Goal: Task Accomplishment & Management: Complete application form

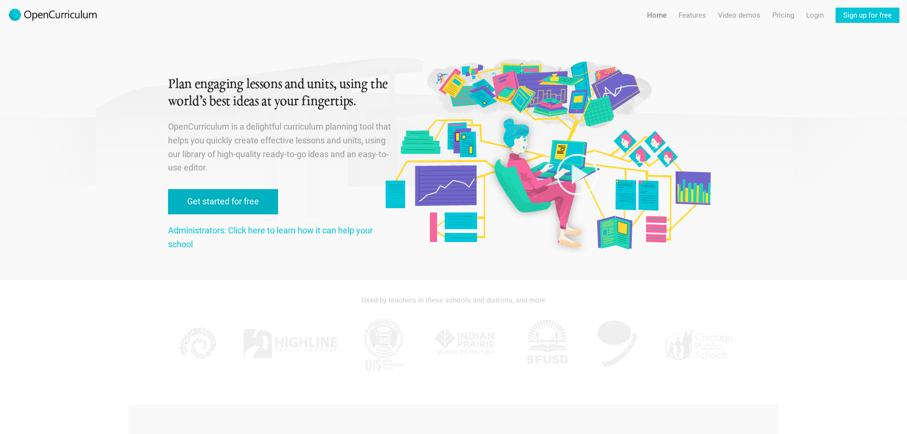
click at [254, 200] on link "Get started for free" at bounding box center [223, 201] width 110 height 25
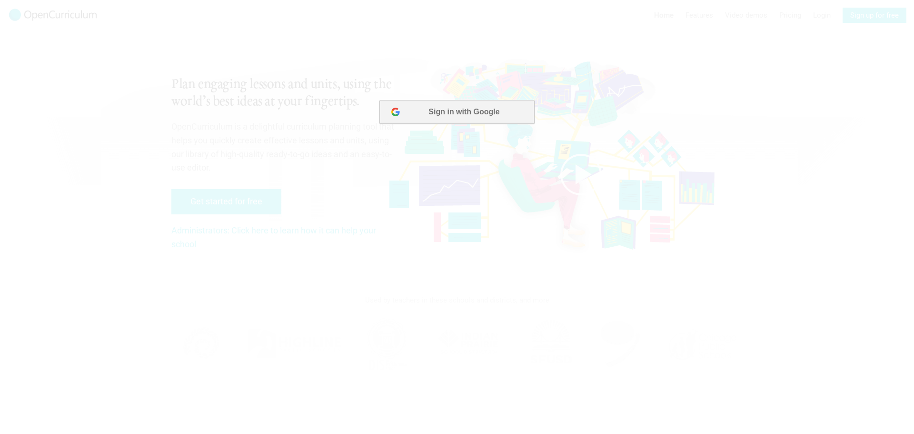
click at [484, 115] on button "Sign in with Google" at bounding box center [456, 112] width 155 height 24
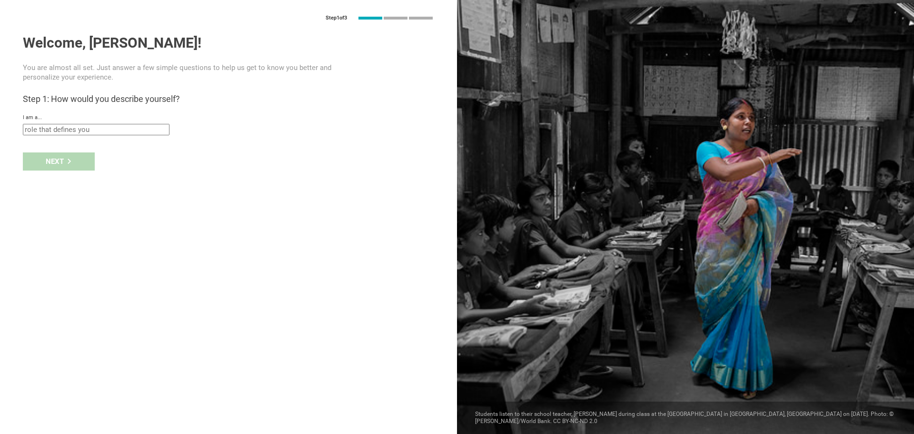
click at [236, 124] on div "I am a... Teacher Professor / Lecturer Instructional Coach Vice Principal or Pr…" at bounding box center [228, 124] width 411 height 21
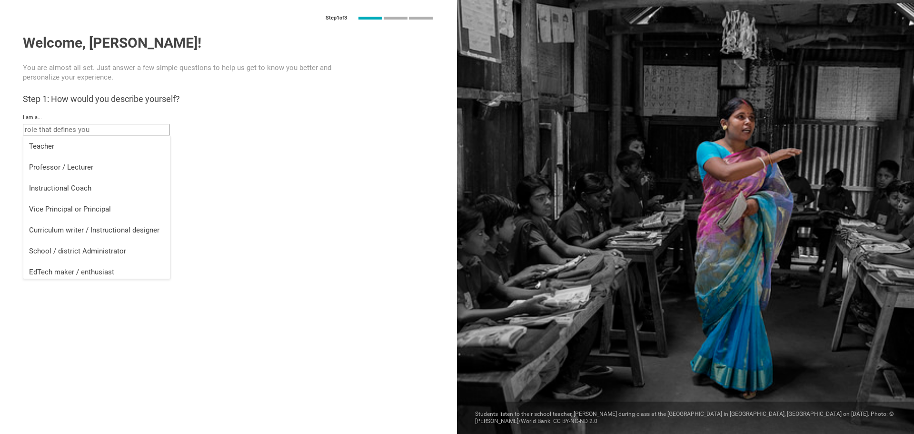
click at [125, 125] on input "text" at bounding box center [96, 129] width 147 height 11
click at [121, 146] on div "Teacher" at bounding box center [96, 146] width 135 height 10
type input "Teacher"
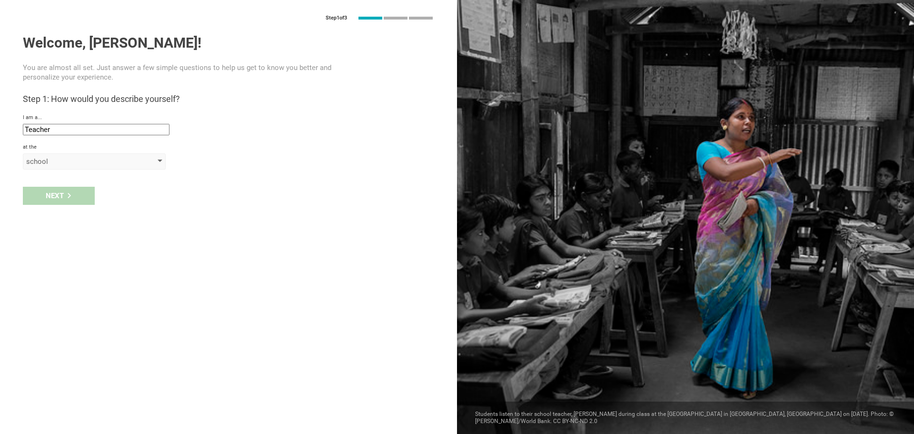
click at [68, 163] on div "school" at bounding box center [80, 162] width 109 height 10
click at [73, 181] on div "school" at bounding box center [94, 181] width 131 height 10
click at [67, 186] on input "text" at bounding box center [96, 183] width 147 height 11
type input "Cottingham"
click at [52, 205] on div "Next" at bounding box center [228, 216] width 457 height 30
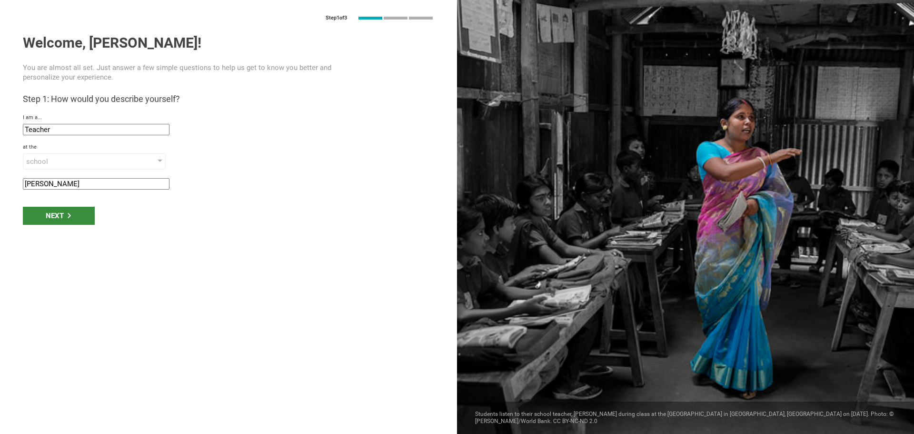
drag, startPoint x: 40, startPoint y: 235, endPoint x: 47, endPoint y: 220, distance: 16.8
click at [40, 234] on div "Step 1 of 3 Welcome, Jake! You are almost all set. Just answer a few simple que…" at bounding box center [228, 217] width 457 height 434
click at [53, 208] on div "Next" at bounding box center [59, 216] width 72 height 18
type input "Hull, United Kingdom of Great Britain and Northern"
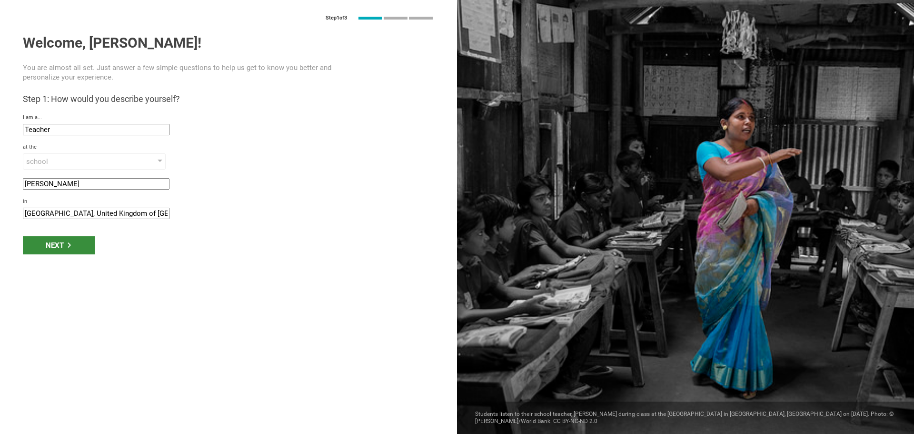
click at [56, 240] on div "Next" at bounding box center [59, 245] width 72 height 18
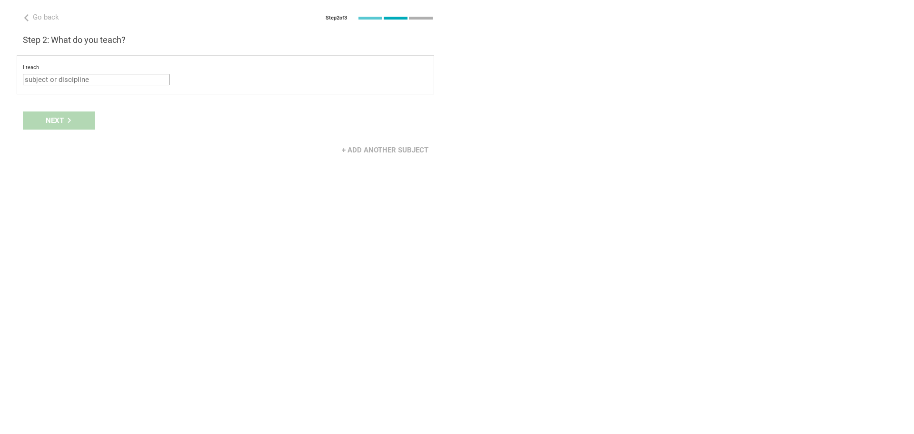
click at [78, 75] on input "text" at bounding box center [96, 79] width 147 height 11
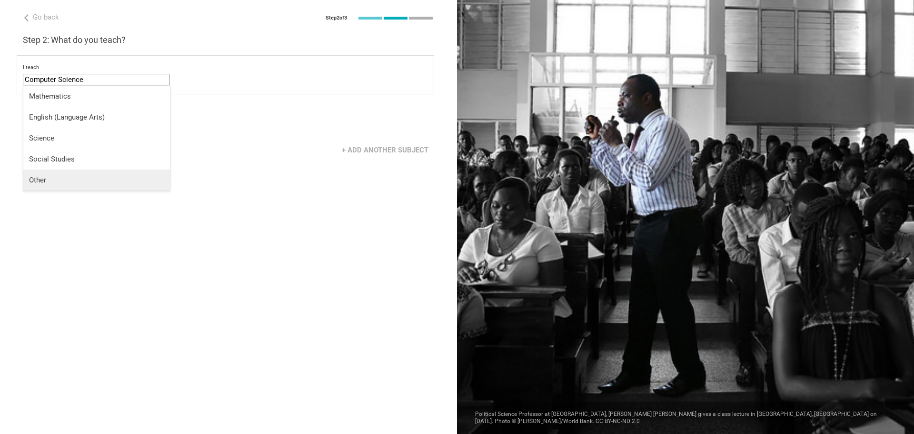
click at [61, 171] on li "Other" at bounding box center [96, 179] width 147 height 21
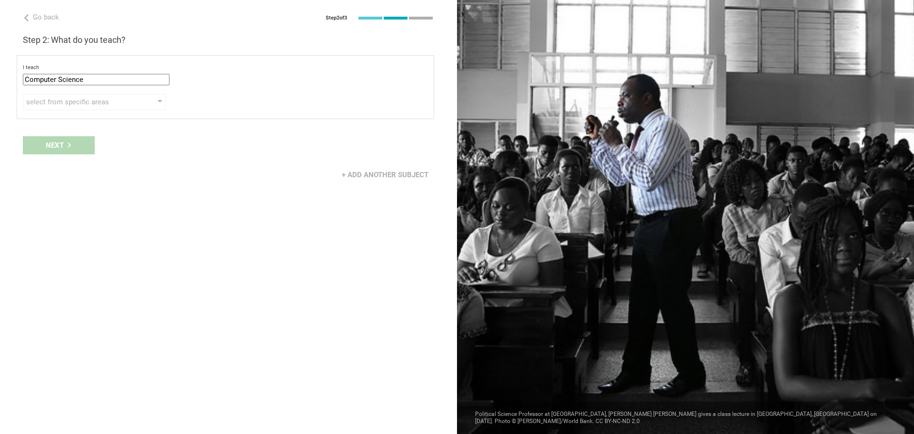
type input "Other"
click at [79, 106] on div "select from specific areas" at bounding box center [80, 102] width 109 height 10
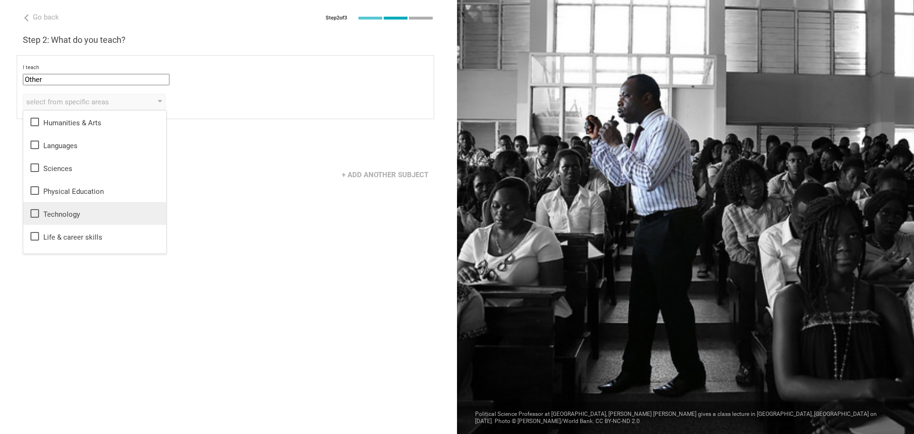
click at [85, 203] on li "Technology" at bounding box center [94, 213] width 143 height 23
click at [208, 154] on div "Next" at bounding box center [228, 145] width 457 height 30
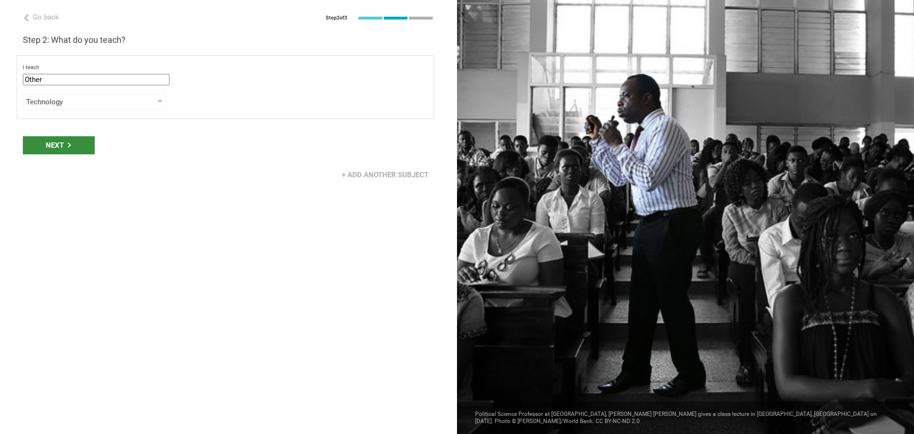
click at [46, 150] on div "Next" at bounding box center [59, 145] width 72 height 18
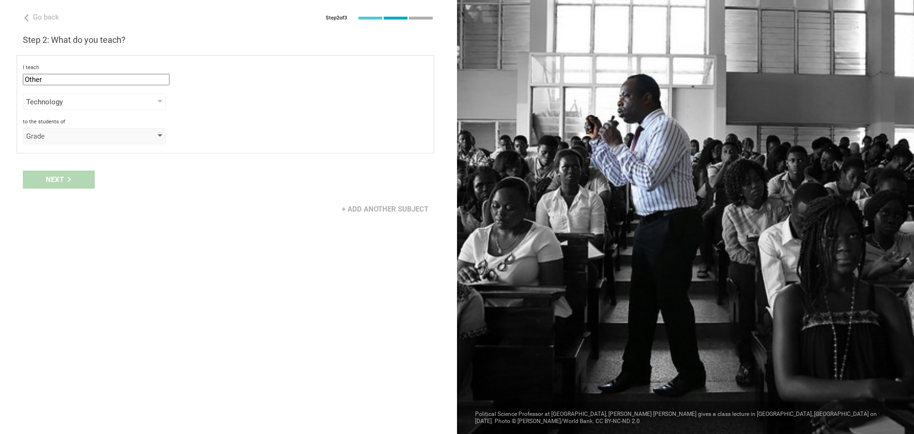
click at [58, 141] on div "Grade" at bounding box center [94, 136] width 143 height 16
click at [53, 188] on li "Year" at bounding box center [94, 197] width 143 height 21
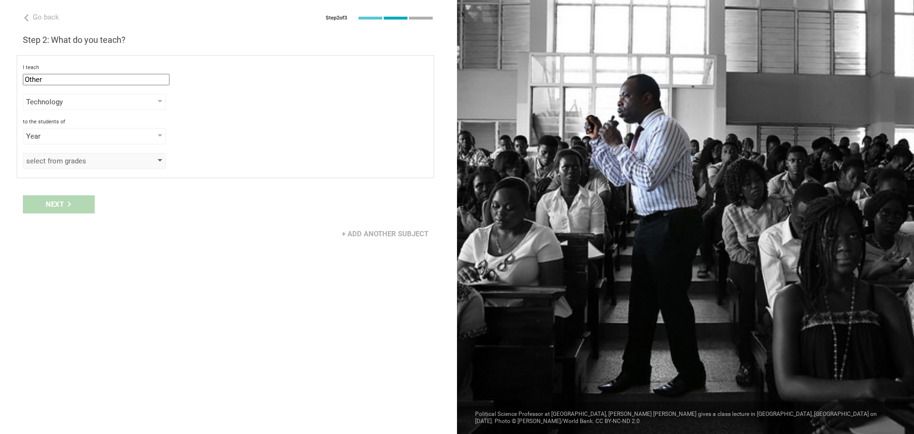
click at [55, 164] on div "select from grades" at bounding box center [80, 161] width 109 height 10
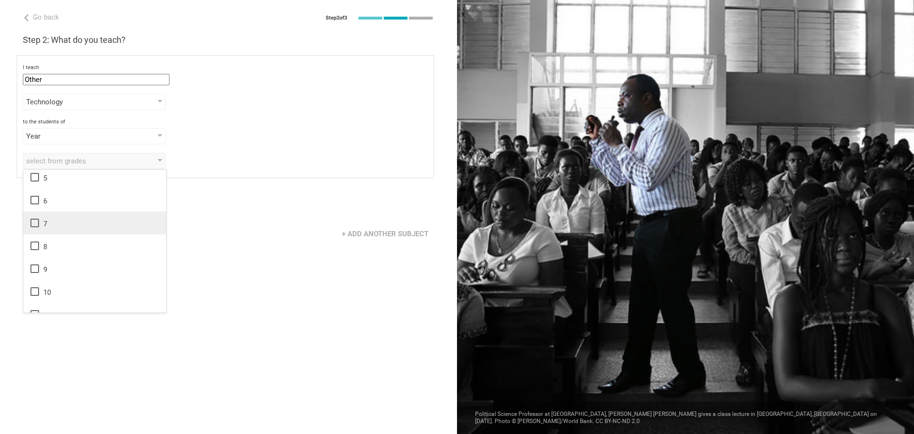
click at [60, 225] on div "7" at bounding box center [94, 222] width 131 height 11
click at [53, 245] on div "8" at bounding box center [94, 245] width 131 height 11
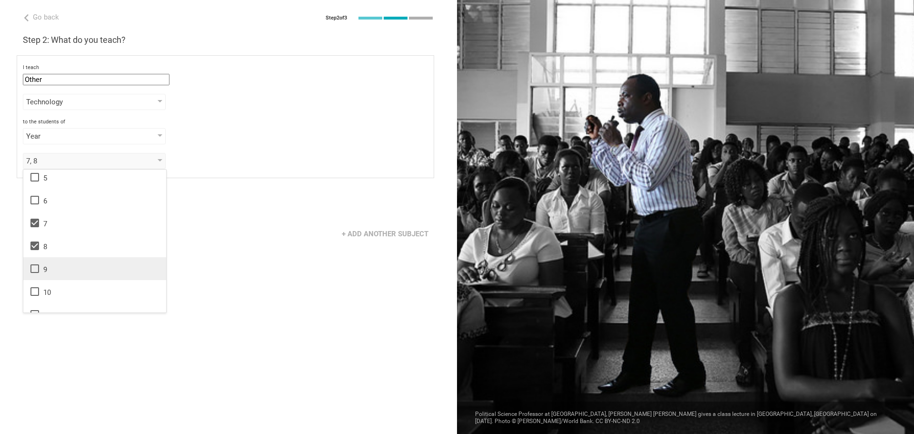
click at [56, 268] on div "9" at bounding box center [94, 268] width 131 height 11
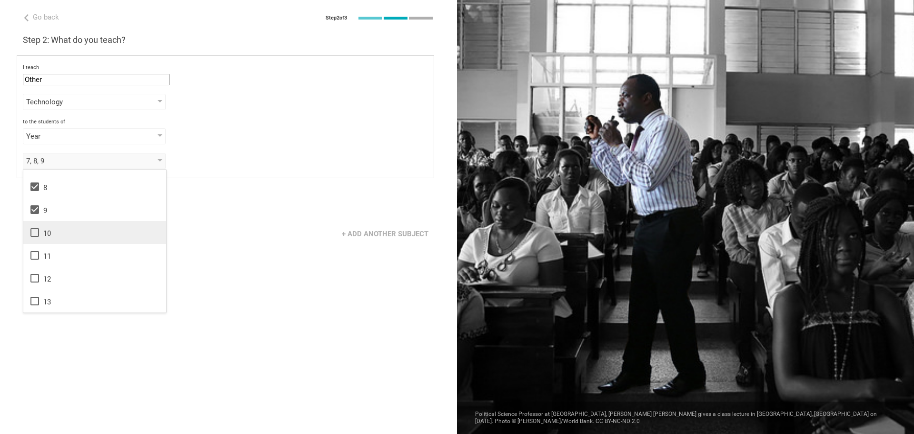
click at [64, 235] on div "10" at bounding box center [94, 232] width 131 height 11
click at [63, 255] on div "11" at bounding box center [94, 254] width 131 height 11
click at [238, 268] on div "Go back Step 2 of 3 Welcome, Jake! You are almost all set. Just answer a few si…" at bounding box center [228, 217] width 457 height 434
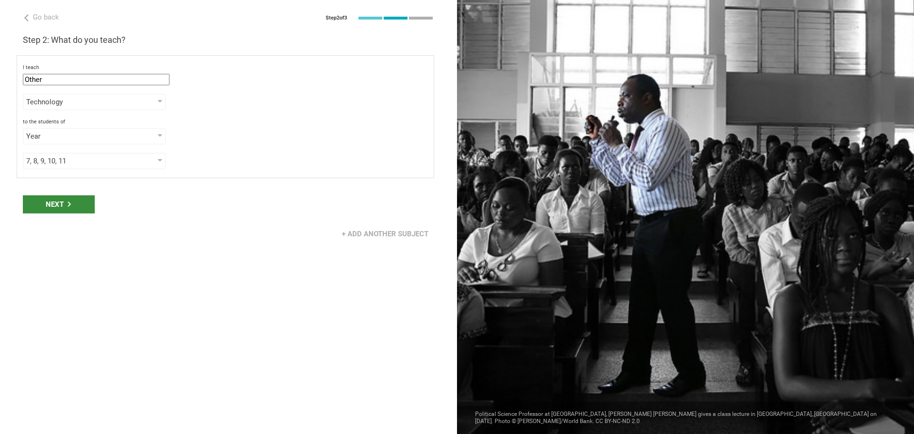
click at [73, 205] on div "Next" at bounding box center [59, 204] width 72 height 18
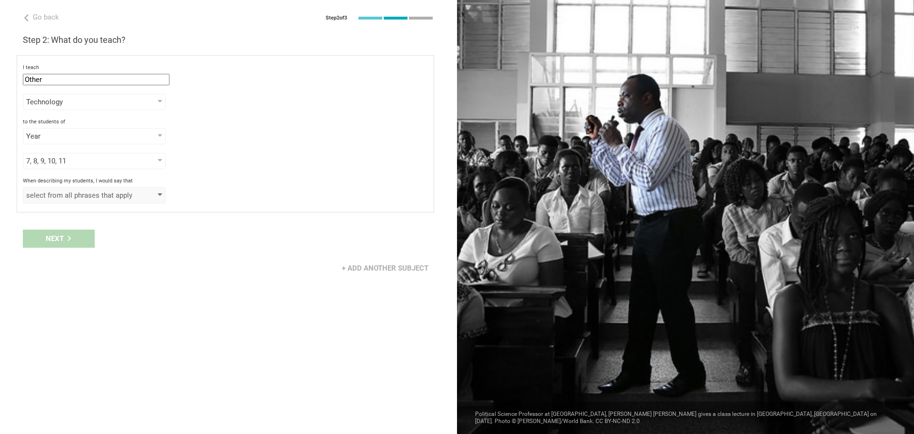
click at [73, 202] on div "select from all phrases that apply" at bounding box center [94, 195] width 143 height 16
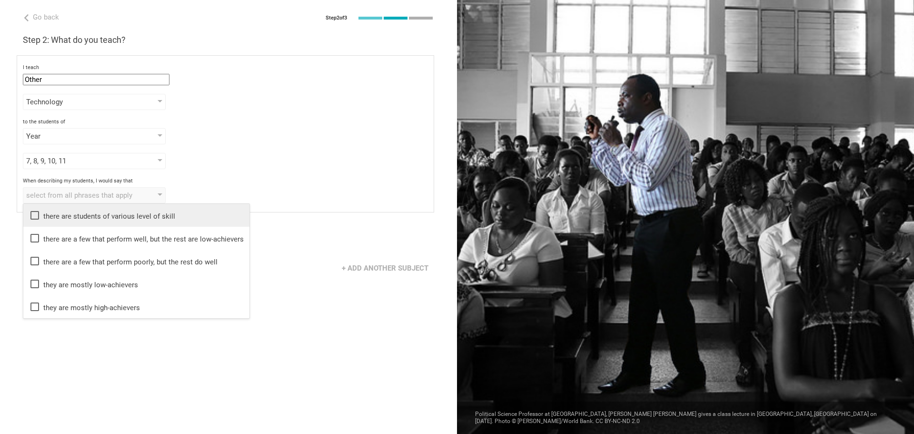
click at [90, 214] on div "there are students of various level of skill" at bounding box center [136, 214] width 215 height 11
click at [287, 252] on div "Next" at bounding box center [228, 239] width 457 height 30
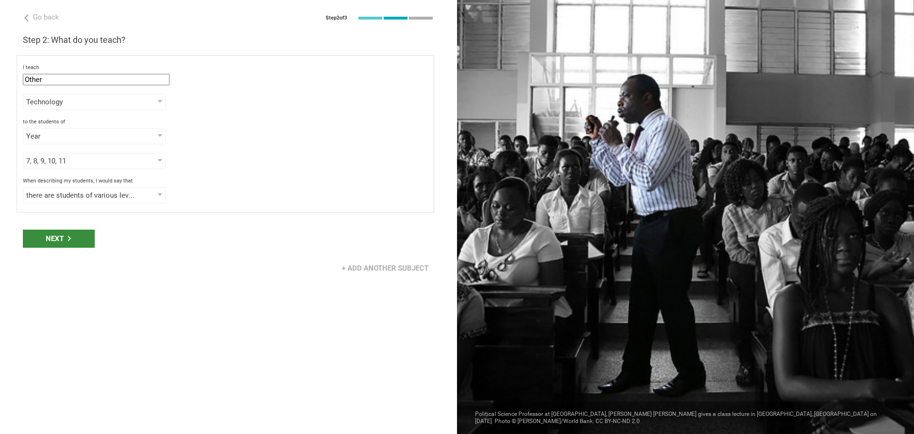
click at [59, 239] on div "Next" at bounding box center [59, 238] width 72 height 18
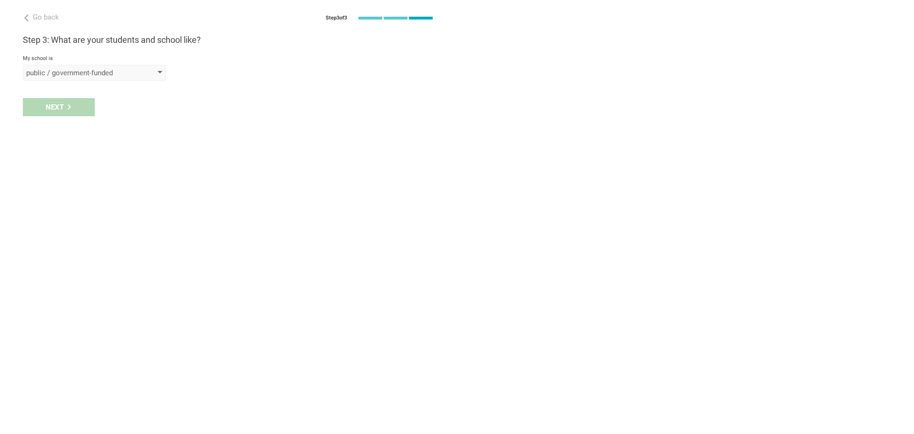
click at [99, 73] on div "public / government-funded" at bounding box center [80, 73] width 109 height 10
click at [96, 73] on div "public / government-funded" at bounding box center [80, 73] width 109 height 10
click at [41, 114] on div "Next" at bounding box center [59, 107] width 72 height 18
click at [54, 114] on div "select from a bunch of systems" at bounding box center [94, 107] width 143 height 16
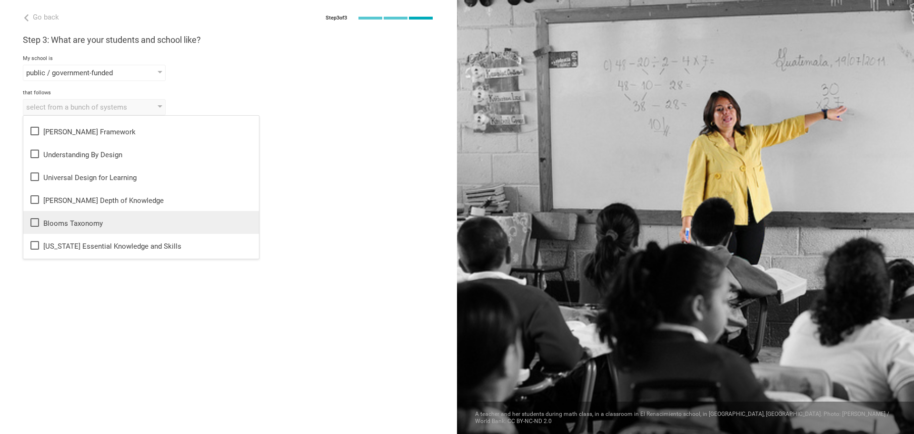
scroll to position [0, 0]
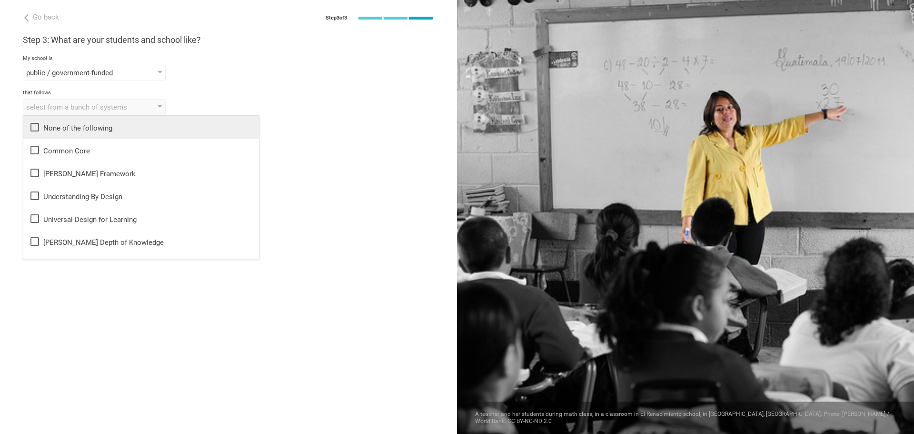
click at [96, 134] on li "None of the following" at bounding box center [141, 127] width 236 height 23
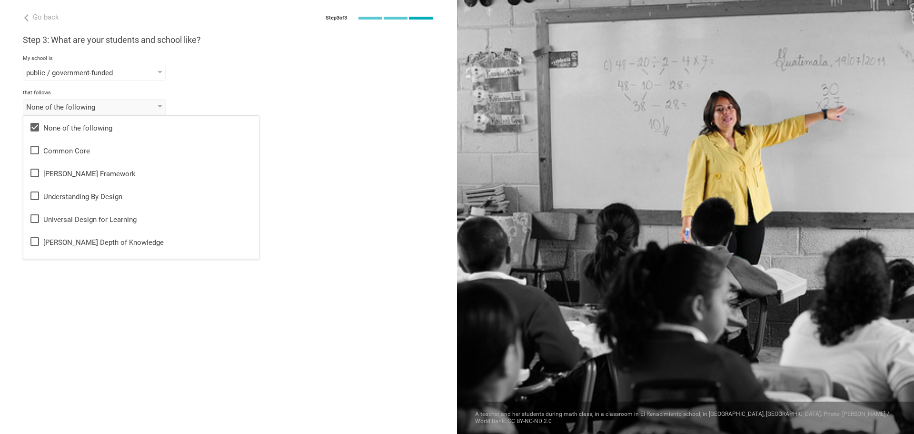
click at [290, 94] on div "that follows" at bounding box center [228, 92] width 411 height 7
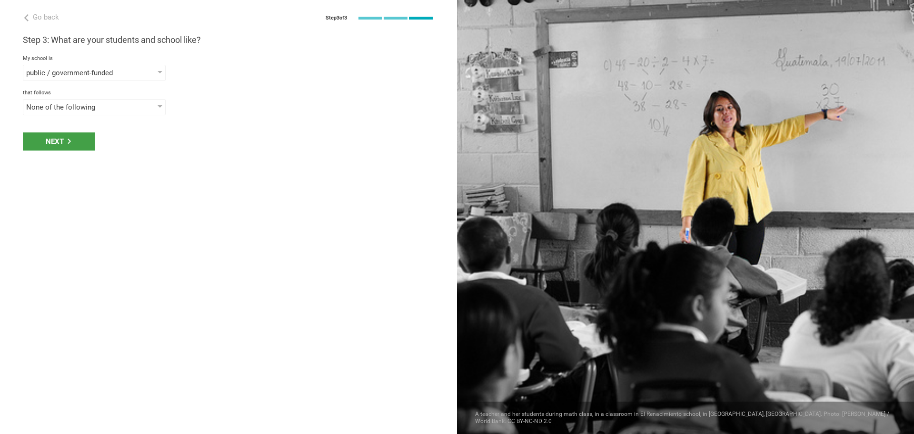
click at [63, 131] on div "Next" at bounding box center [228, 142] width 457 height 30
click at [64, 143] on div "Next" at bounding box center [59, 141] width 72 height 18
click at [65, 141] on div "select phrases that describe your student population" at bounding box center [80, 142] width 109 height 10
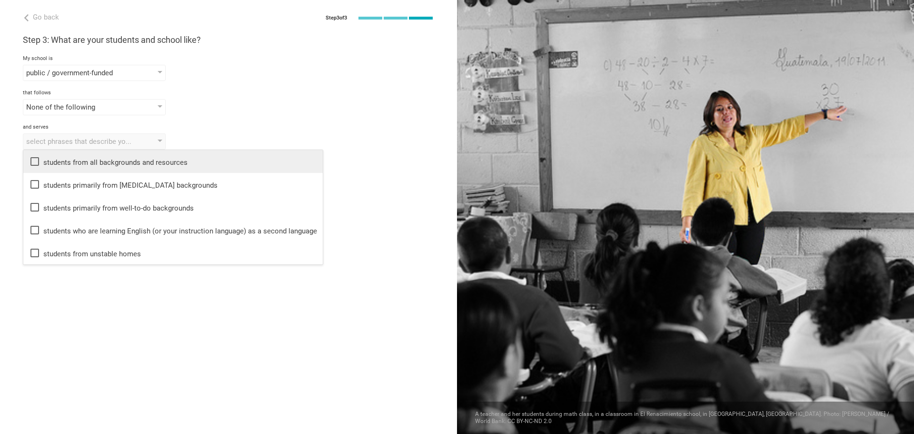
click at [62, 156] on div "students from all backgrounds and resources" at bounding box center [173, 161] width 288 height 11
click at [0, 195] on div "Go back Step 3 of 3 Welcome, Jake! You are almost all set. Just answer a few si…" at bounding box center [228, 217] width 457 height 434
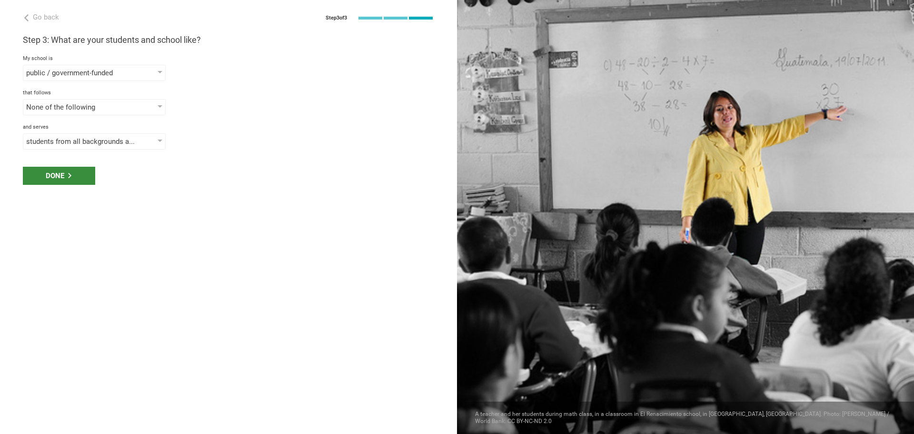
click at [44, 176] on div "Done" at bounding box center [59, 176] width 72 height 18
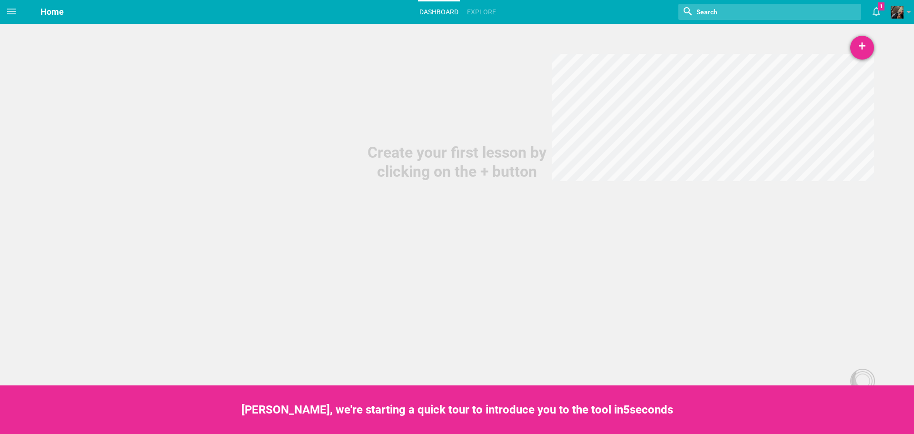
click at [870, 54] on div "+" at bounding box center [862, 48] width 24 height 24
click at [834, 99] on link "Unit" at bounding box center [837, 94] width 71 height 21
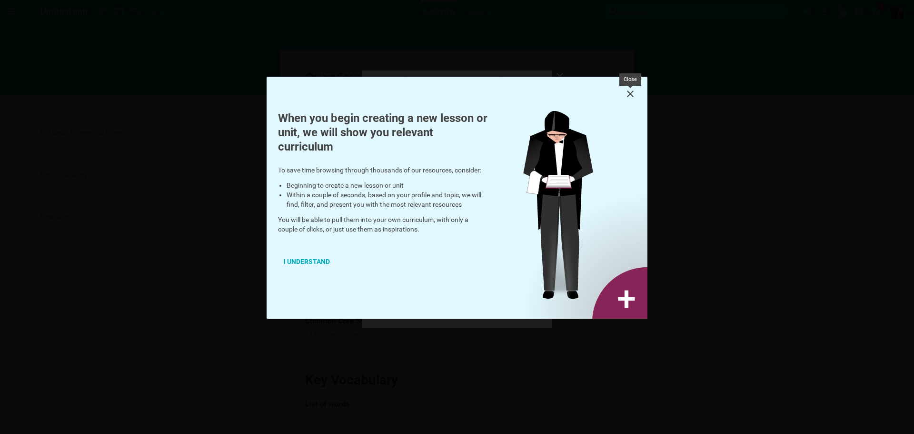
click at [627, 96] on icon at bounding box center [629, 93] width 11 height 11
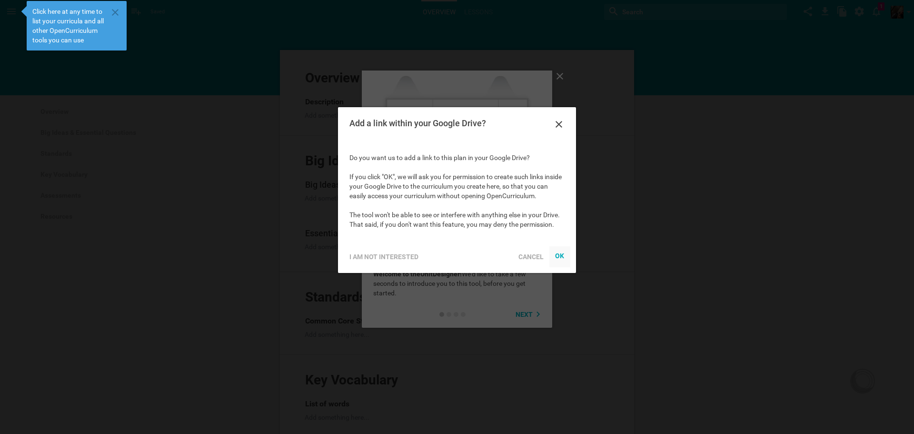
click at [555, 252] on iframe at bounding box center [560, 257] width 10 height 10
click at [556, 252] on div "OK" at bounding box center [560, 256] width 10 height 8
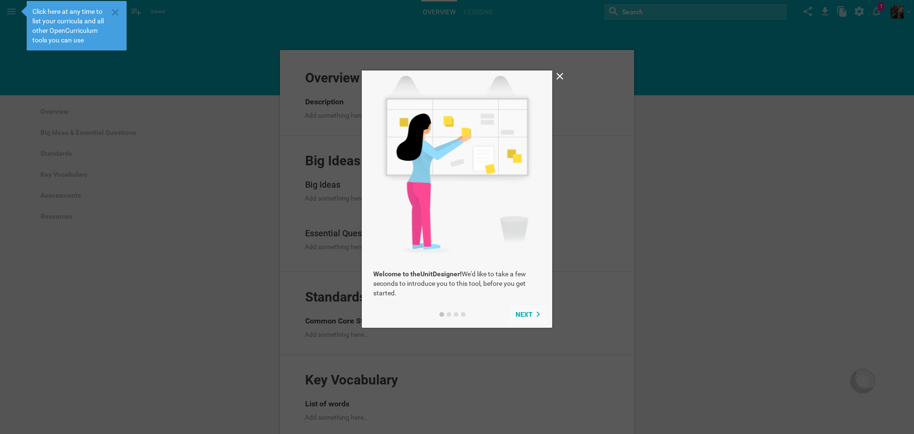
click at [531, 310] on button "Next" at bounding box center [528, 314] width 37 height 19
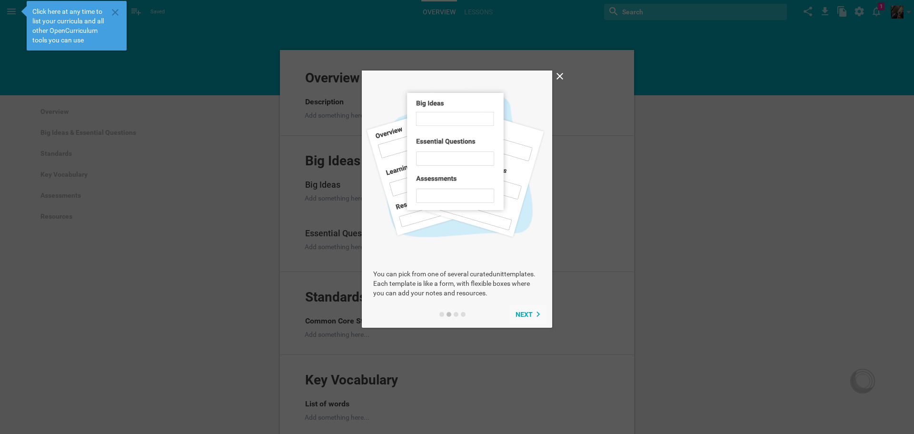
click at [531, 310] on button "Next" at bounding box center [528, 314] width 37 height 19
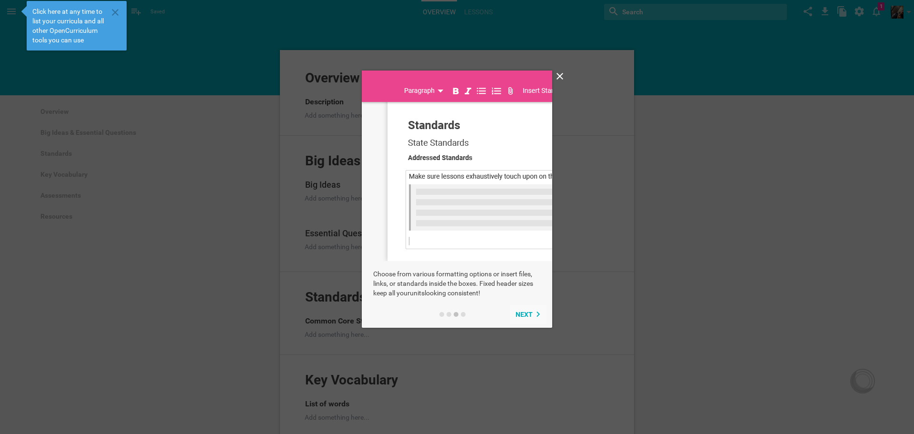
click at [531, 310] on button "Next" at bounding box center [528, 314] width 37 height 19
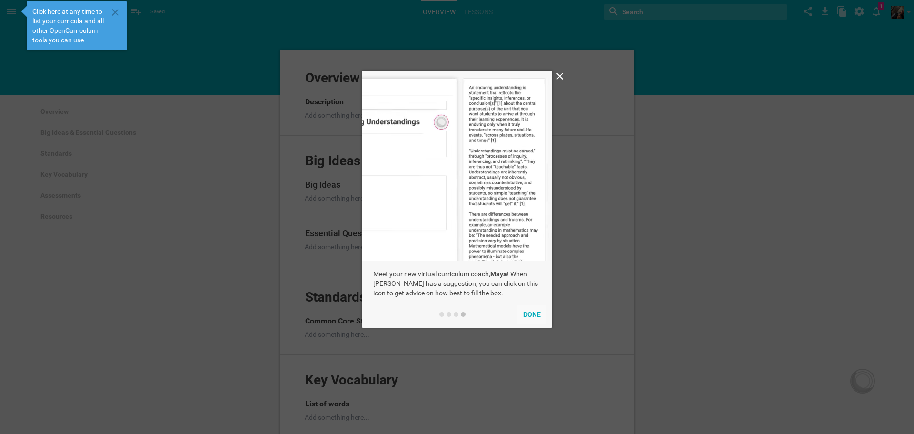
click at [531, 310] on button "Done" at bounding box center [531, 314] width 29 height 19
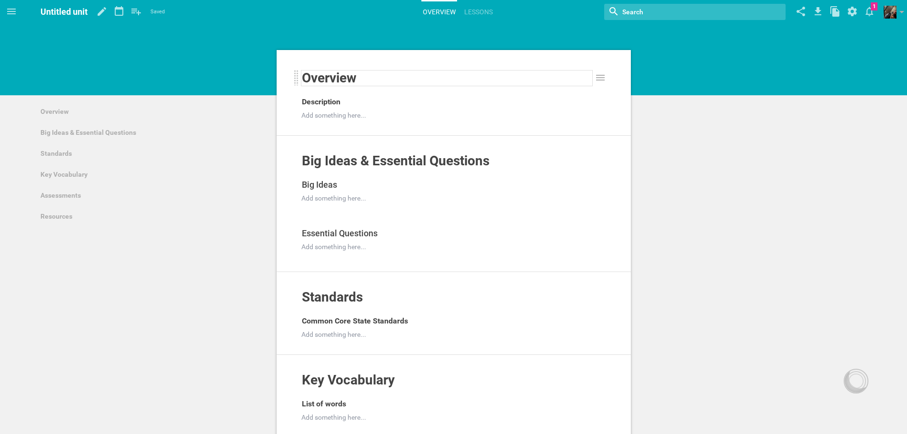
click at [357, 81] on span "Overview" at bounding box center [329, 78] width 55 height 16
click at [354, 73] on span "Overview" at bounding box center [329, 78] width 55 height 16
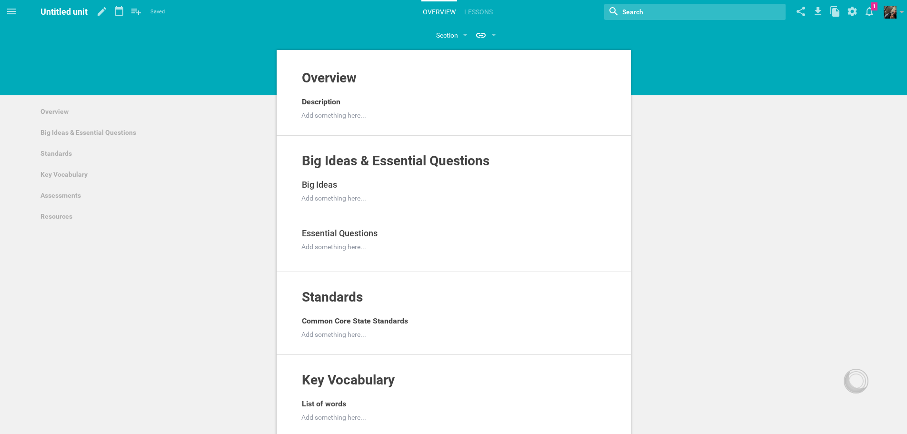
click at [641, 172] on div "Overview Add to other unit ... Hide from public Description Add something here.…" at bounding box center [453, 396] width 907 height 793
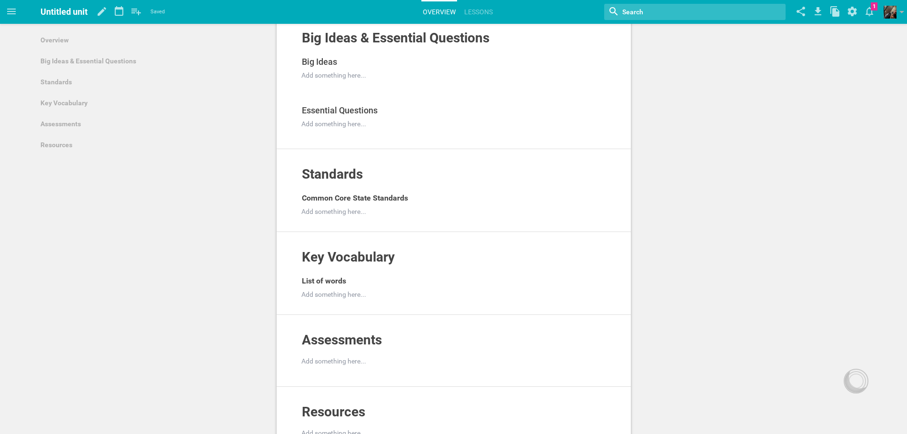
scroll to position [312, 0]
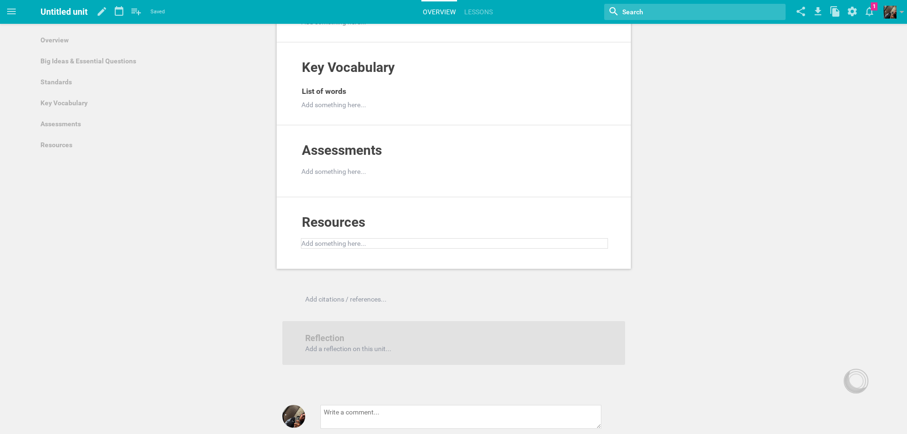
click at [341, 238] on div at bounding box center [455, 243] width 306 height 10
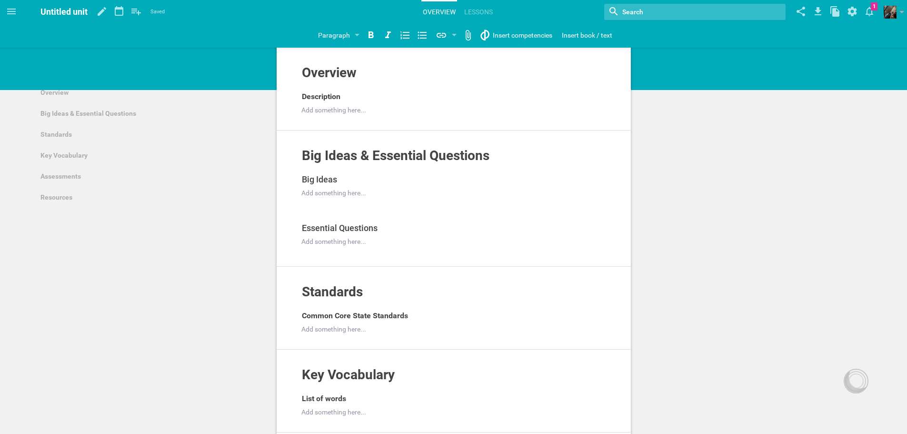
scroll to position [0, 0]
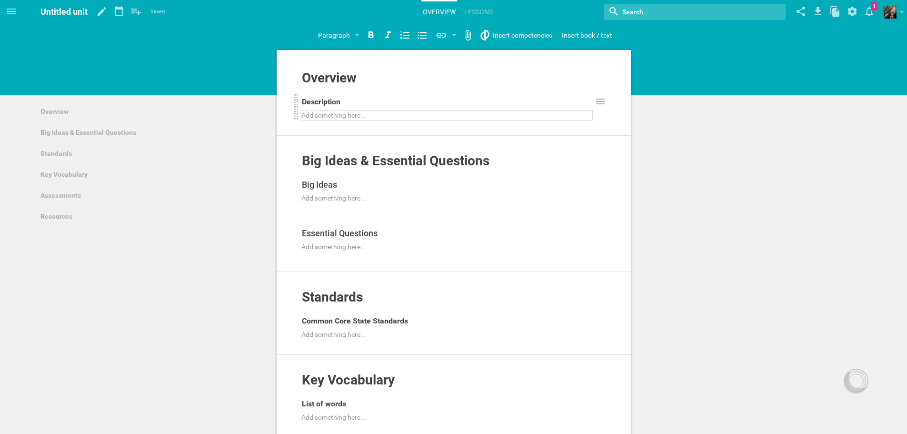
click at [359, 119] on div at bounding box center [447, 115] width 290 height 10
click at [357, 110] on div "Add something here..." at bounding box center [447, 115] width 292 height 10
click at [360, 83] on div "Overview" at bounding box center [447, 77] width 290 height 15
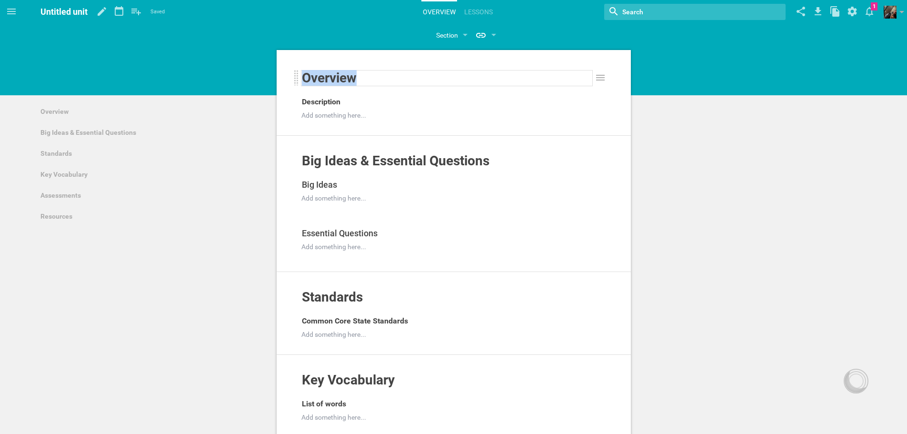
click at [360, 83] on div "Overview" at bounding box center [447, 77] width 290 height 15
click at [479, 8] on link "Lessons" at bounding box center [478, 11] width 31 height 21
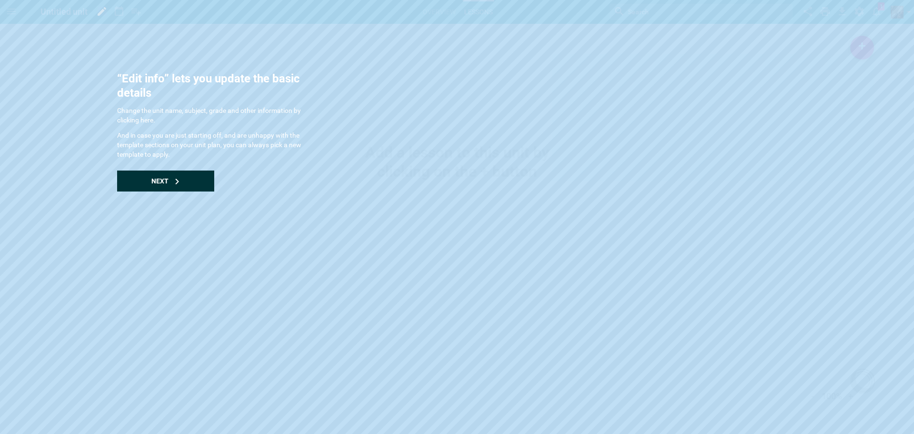
click at [200, 188] on div "Next" at bounding box center [165, 180] width 97 height 21
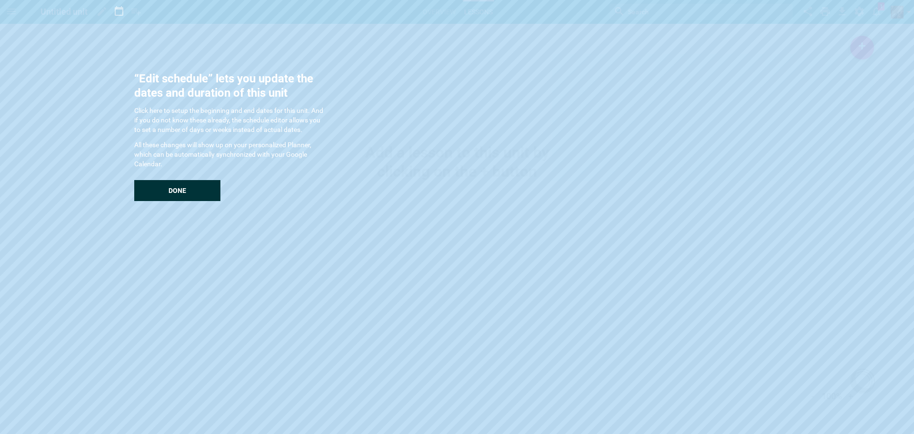
click at [200, 188] on div "Done" at bounding box center [177, 190] width 86 height 21
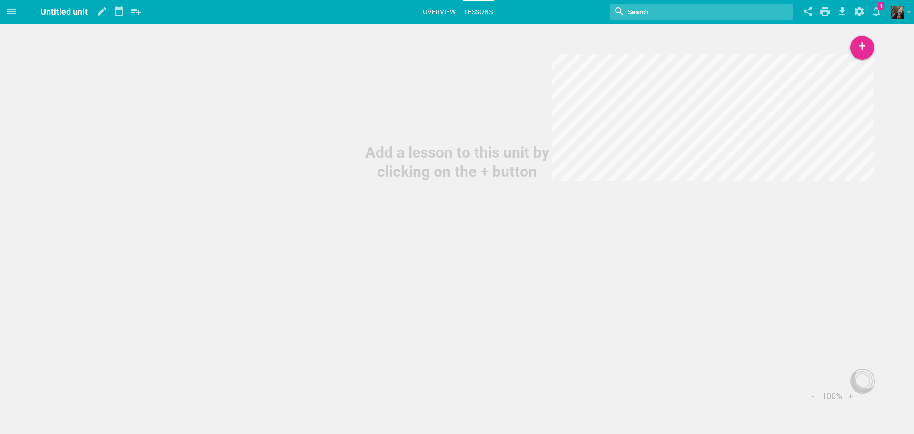
click at [431, 11] on link "Overview" at bounding box center [439, 11] width 36 height 21
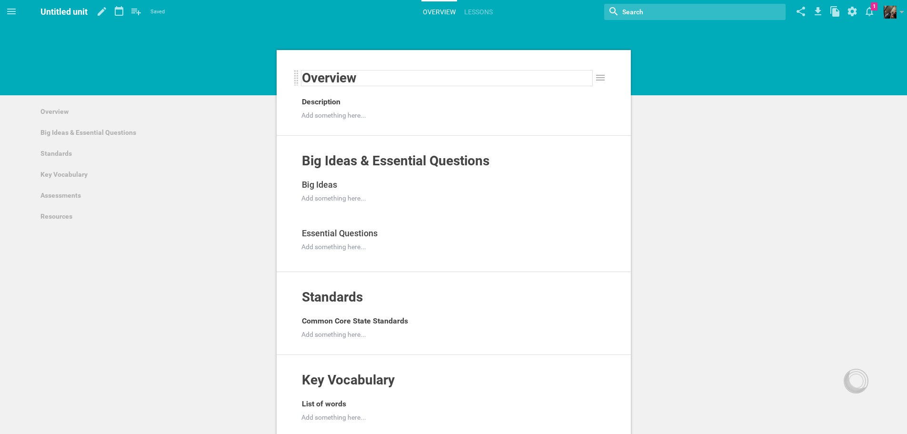
click at [410, 80] on div "Overview" at bounding box center [447, 77] width 290 height 15
click at [817, 10] on icon at bounding box center [817, 11] width 7 height 8
click at [154, 139] on link "Big Ideas & Essential Questions" at bounding box center [153, 132] width 236 height 21
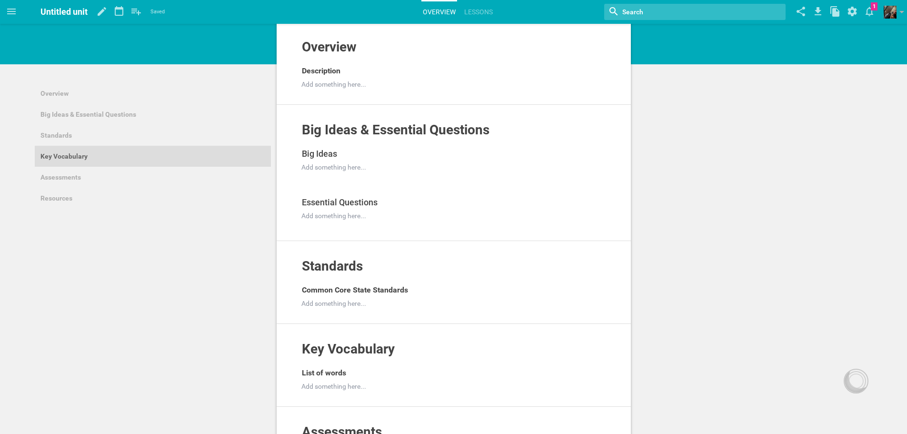
click at [160, 153] on link "Key Vocabulary" at bounding box center [153, 156] width 236 height 21
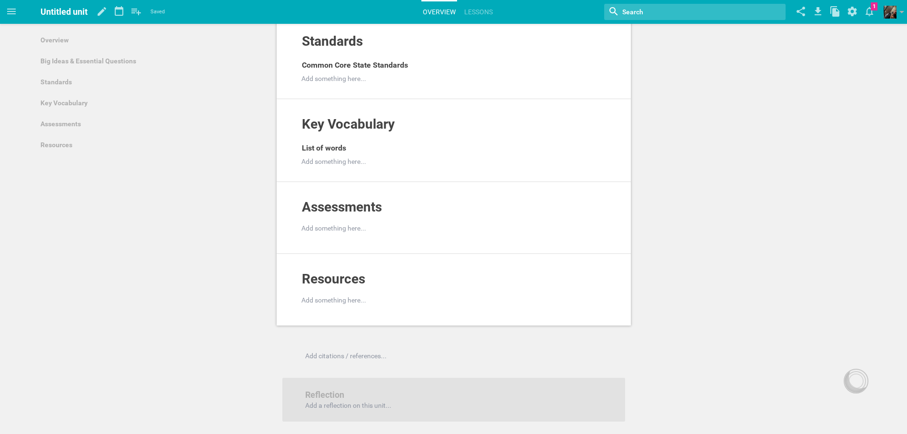
scroll to position [259, 0]
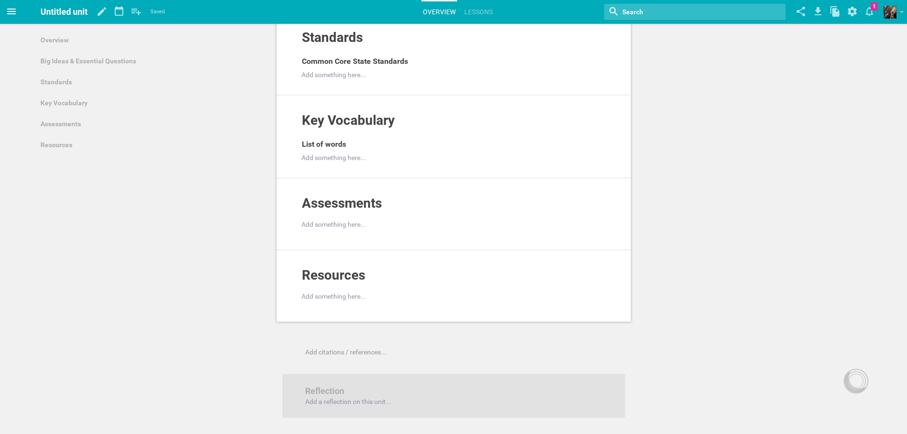
click at [5, 15] on span at bounding box center [11, 11] width 23 height 23
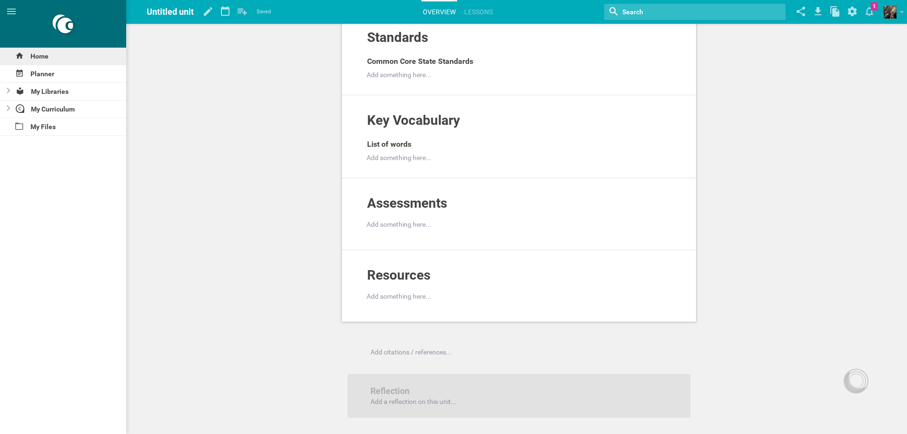
click at [54, 61] on div "Home" at bounding box center [63, 56] width 126 height 17
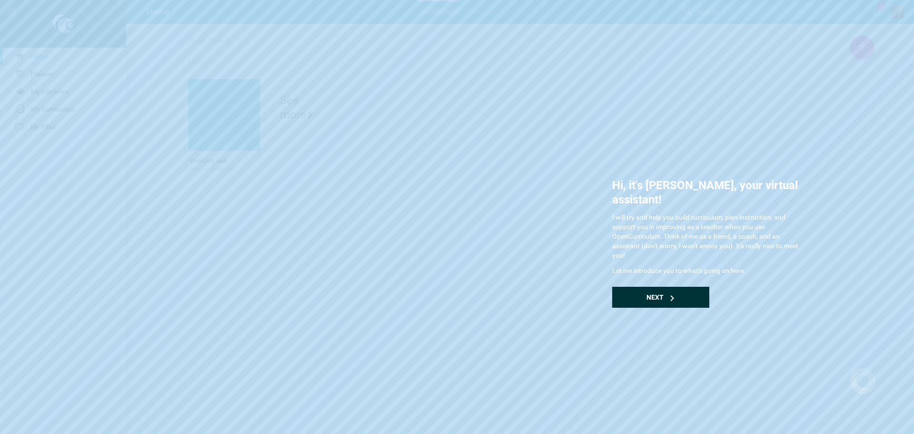
click at [682, 287] on div "Next" at bounding box center [660, 297] width 97 height 21
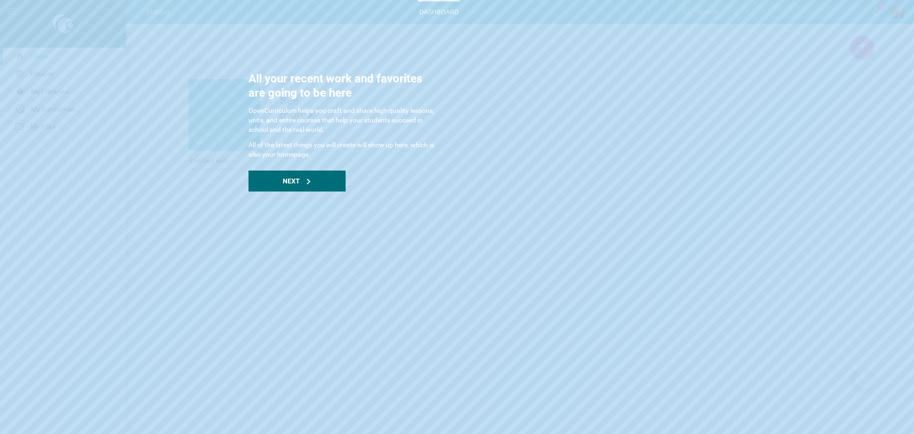
click at [356, 190] on div "All your recent work and favorites are going to be here OpenCurriculum helps yo…" at bounding box center [343, 131] width 190 height 120
click at [334, 191] on div "Next" at bounding box center [296, 180] width 97 height 21
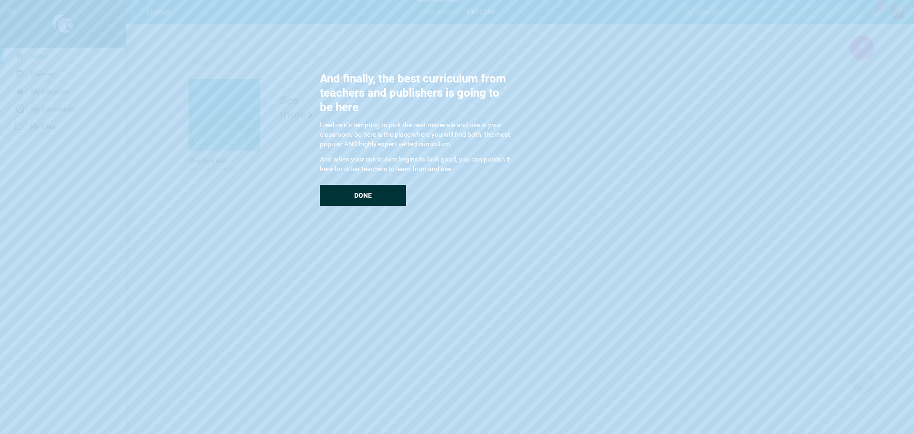
click at [334, 191] on div "Done" at bounding box center [363, 195] width 86 height 21
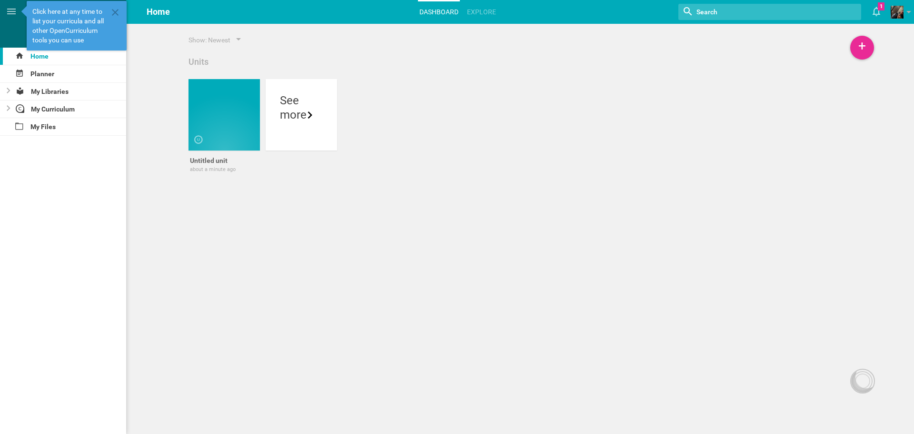
drag, startPoint x: 231, startPoint y: 129, endPoint x: 505, endPoint y: 242, distance: 296.9
click at [505, 242] on div "Home Planner My Libraries My Curriculum My Files Home Dashboard Explore Nothing…" at bounding box center [457, 217] width 914 height 434
drag, startPoint x: 510, startPoint y: 242, endPoint x: 531, endPoint y: 230, distance: 23.9
click at [526, 244] on div "Home Planner My Libraries My Curriculum My Files Home Dashboard Explore Nothing…" at bounding box center [457, 217] width 914 height 434
click at [120, 17] on icon at bounding box center [114, 12] width 11 height 11
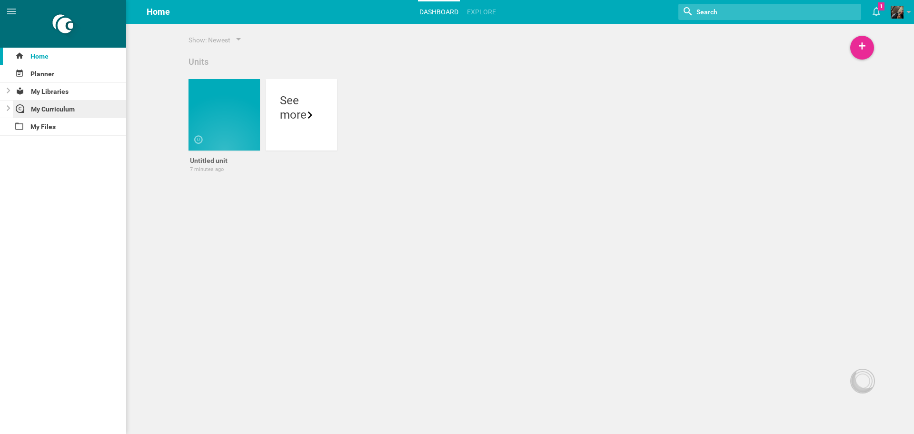
click at [92, 108] on div "My Curriculum" at bounding box center [70, 108] width 114 height 17
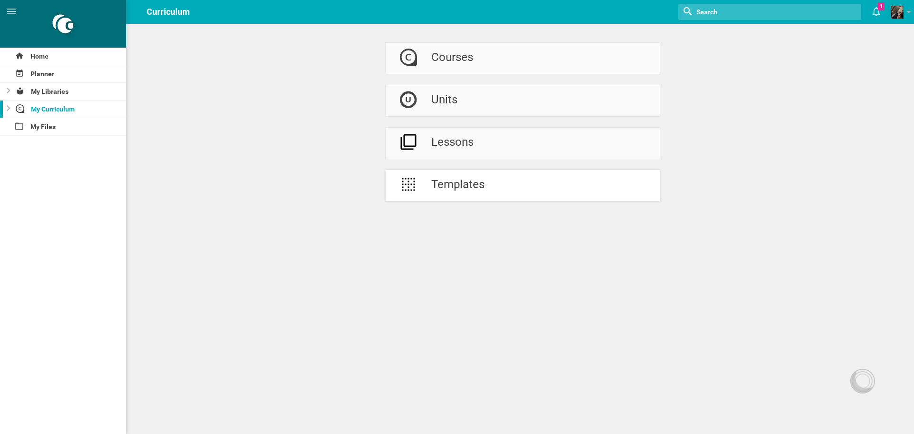
click at [423, 183] on div at bounding box center [409, 185] width 46 height 31
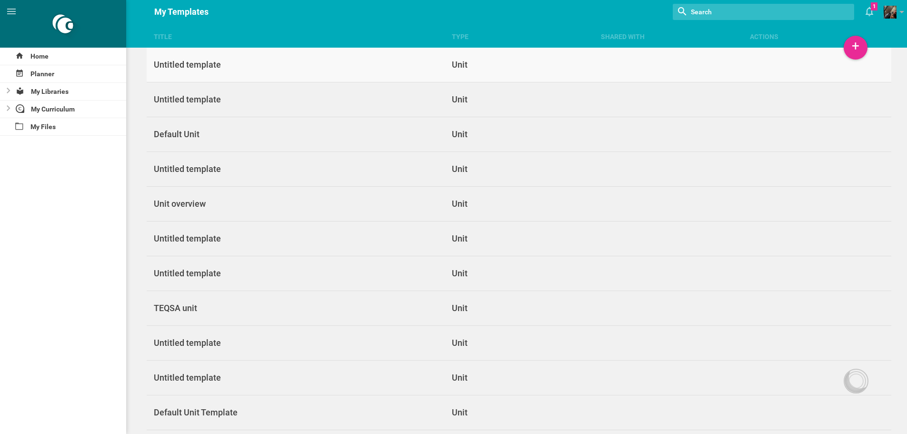
click at [344, 73] on link "Untitled template Unit" at bounding box center [519, 65] width 745 height 35
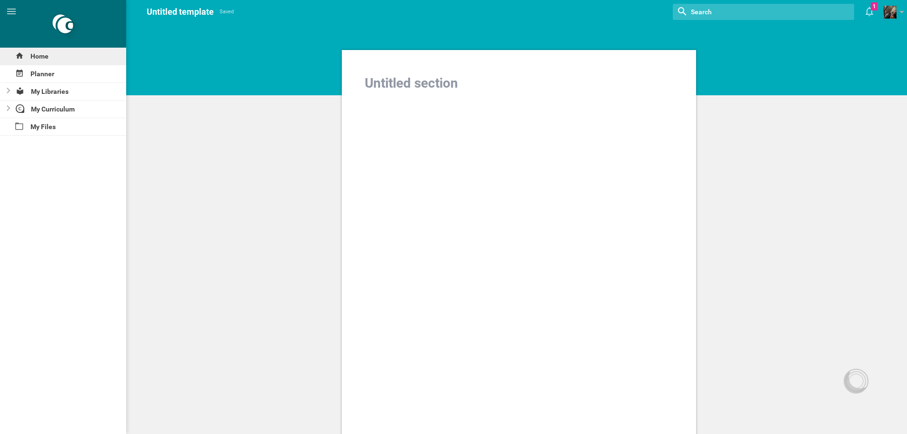
click at [39, 61] on div "Home" at bounding box center [63, 56] width 126 height 17
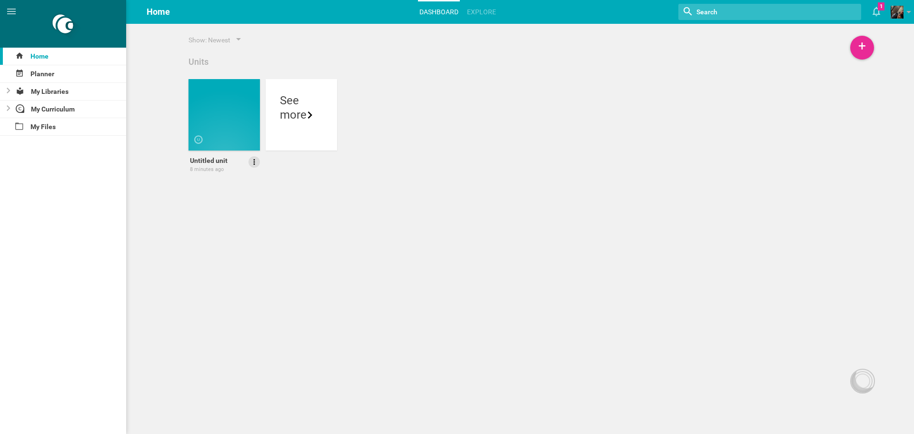
click at [251, 163] on icon at bounding box center [254, 162] width 9 height 9
click at [238, 208] on link "Delete" at bounding box center [227, 211] width 66 height 23
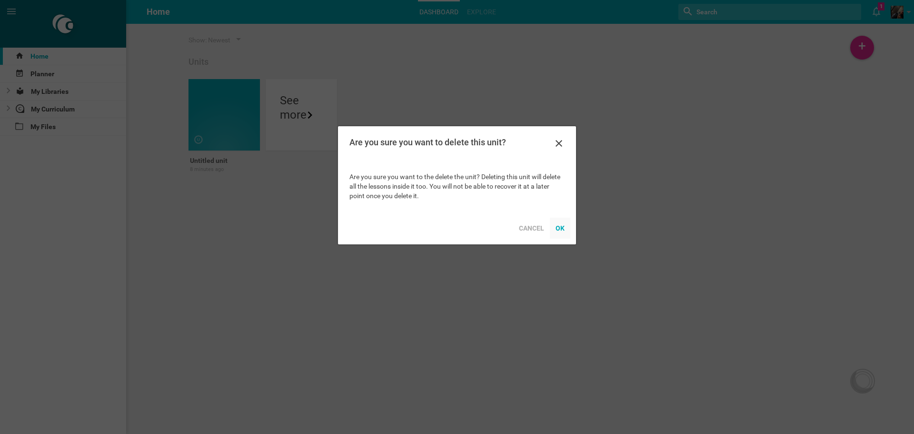
click at [566, 221] on div "OK" at bounding box center [560, 228] width 20 height 21
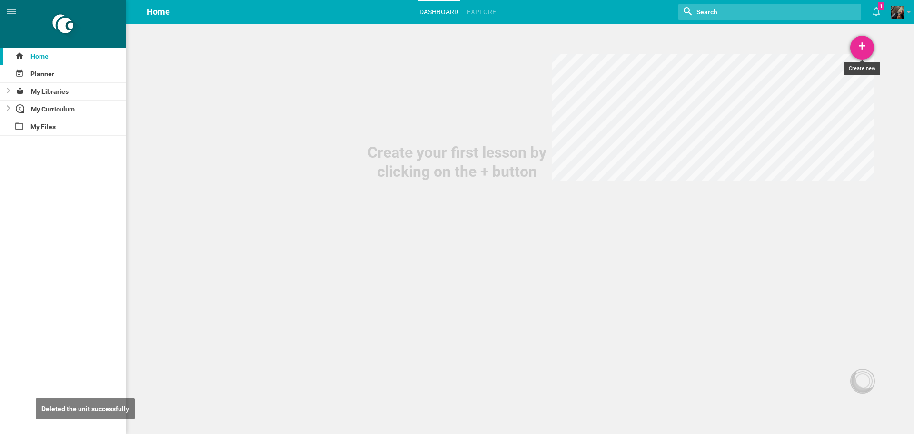
click at [859, 49] on div "+" at bounding box center [862, 48] width 24 height 24
click at [847, 116] on link "Course" at bounding box center [837, 115] width 71 height 21
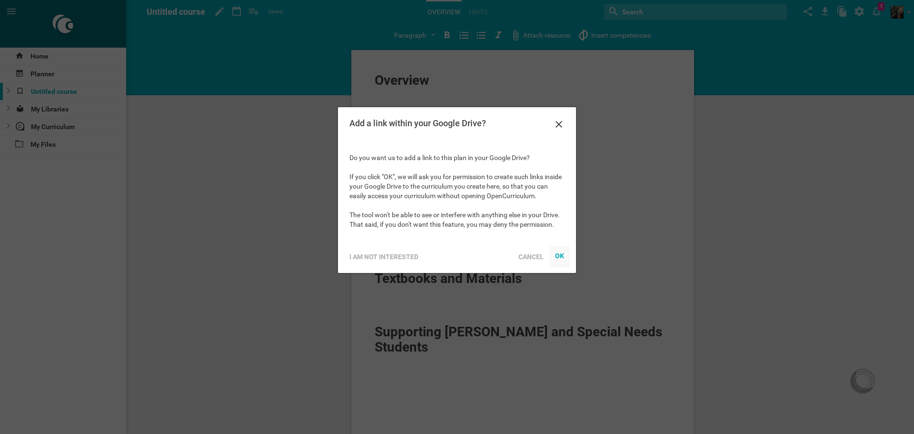
click at [555, 251] on div at bounding box center [559, 256] width 21 height 21
click at [558, 251] on div at bounding box center [559, 256] width 21 height 21
click at [558, 256] on div "OK" at bounding box center [560, 256] width 10 height 8
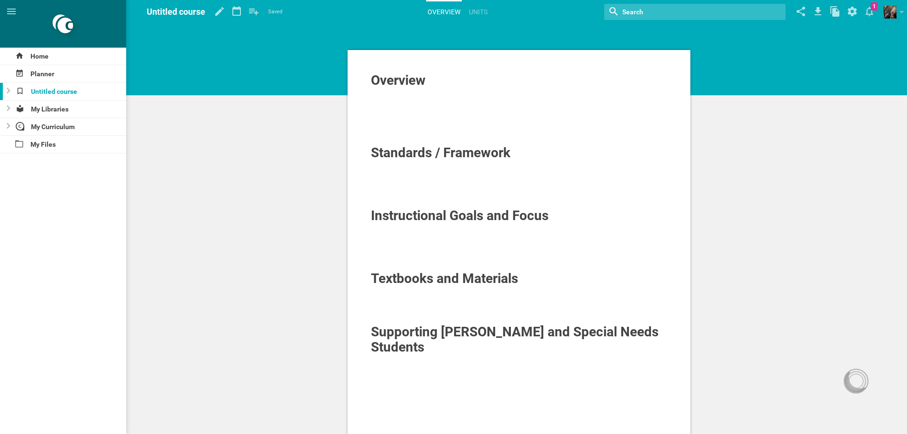
click at [454, 94] on div at bounding box center [519, 93] width 297 height 10
click at [447, 102] on div at bounding box center [519, 103] width 297 height 10
click at [446, 104] on div at bounding box center [519, 103] width 297 height 10
click at [478, 16] on link "Units" at bounding box center [477, 11] width 21 height 21
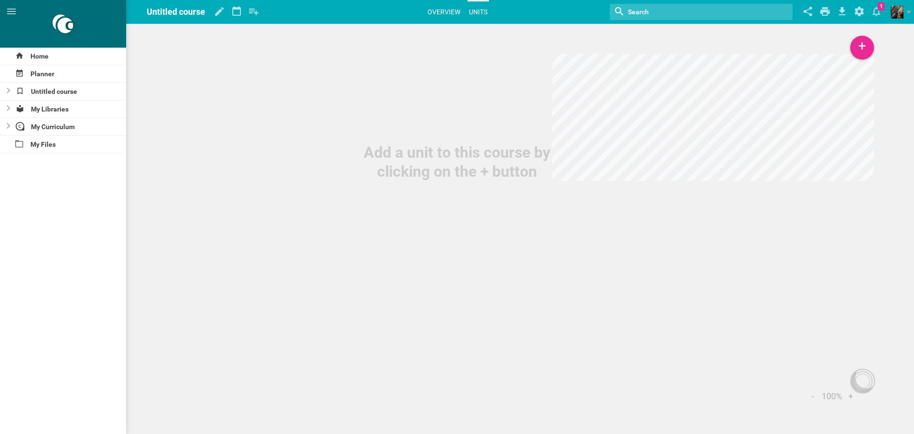
click at [452, 7] on link "Overview" at bounding box center [444, 11] width 36 height 21
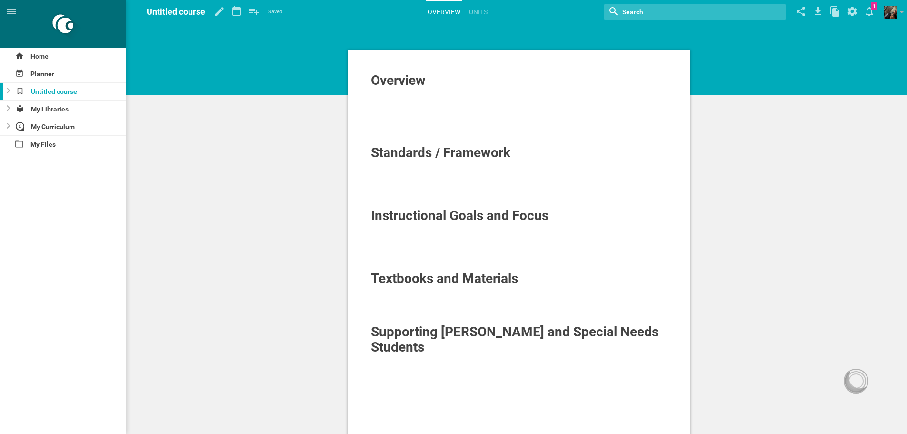
click at [90, 82] on div "Planner" at bounding box center [63, 74] width 126 height 18
click at [91, 78] on div "Planner" at bounding box center [63, 73] width 126 height 17
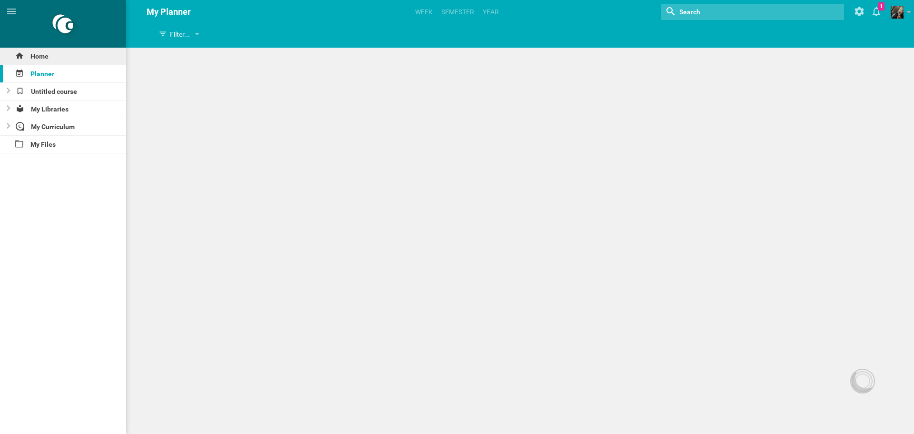
click at [97, 61] on div "Home" at bounding box center [63, 56] width 126 height 17
